Goal: Information Seeking & Learning: Learn about a topic

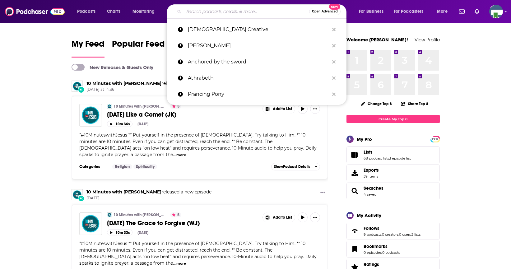
click at [227, 12] on input "Search podcasts, credits, & more..." at bounding box center [246, 12] width 125 height 10
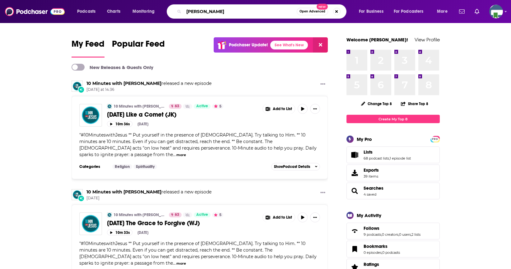
type input "[PERSON_NAME]"
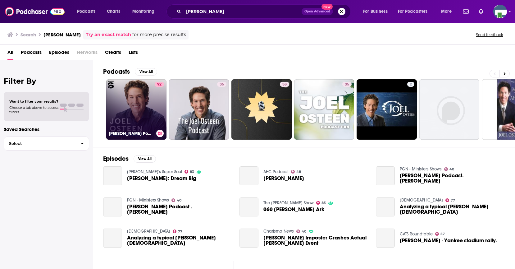
click at [143, 96] on link "92 [PERSON_NAME] Podcast" at bounding box center [136, 109] width 60 height 60
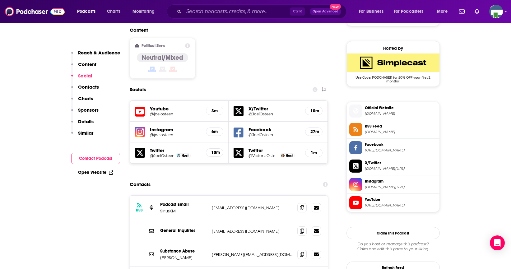
scroll to position [497, 0]
